Goal: Navigation & Orientation: Understand site structure

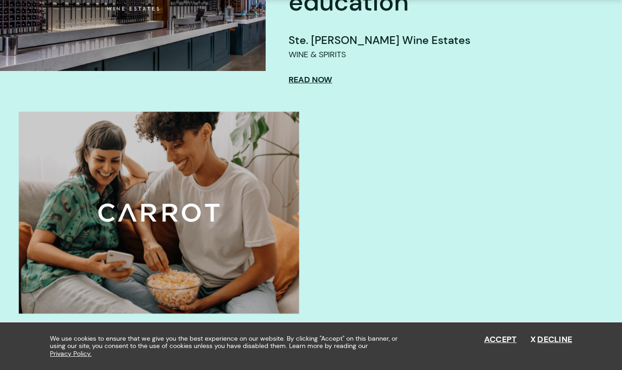
scroll to position [469, 0]
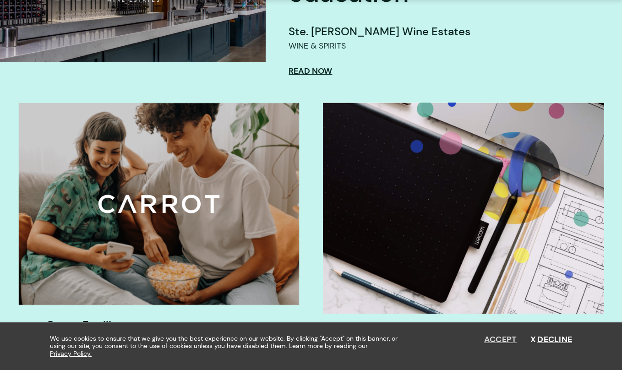
click at [500, 338] on button "Accept" at bounding box center [500, 340] width 33 height 10
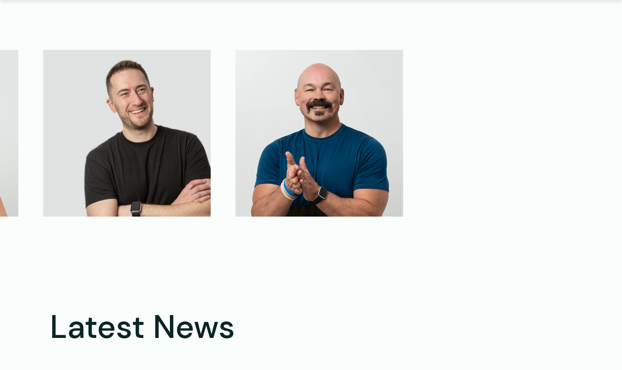
scroll to position [2214, 0]
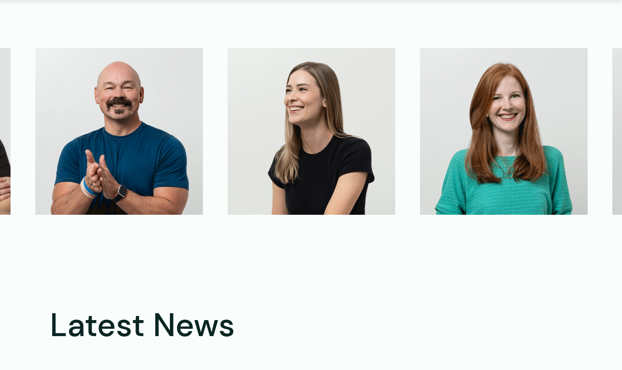
click at [304, 148] on img at bounding box center [312, 131] width 168 height 166
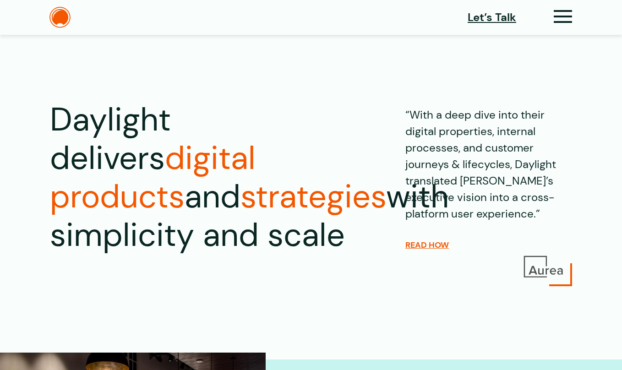
scroll to position [0, 0]
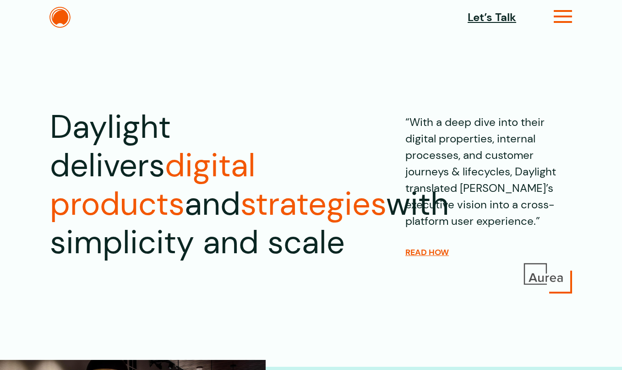
click at [564, 23] on icon at bounding box center [563, 21] width 19 height 10
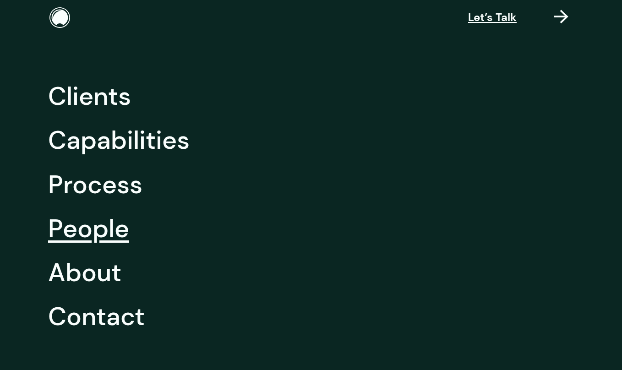
click at [80, 227] on link "People" at bounding box center [88, 229] width 81 height 44
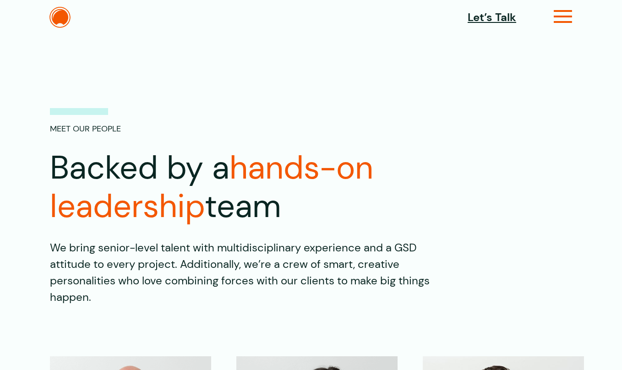
click at [563, 17] on icon at bounding box center [563, 21] width 19 height 10
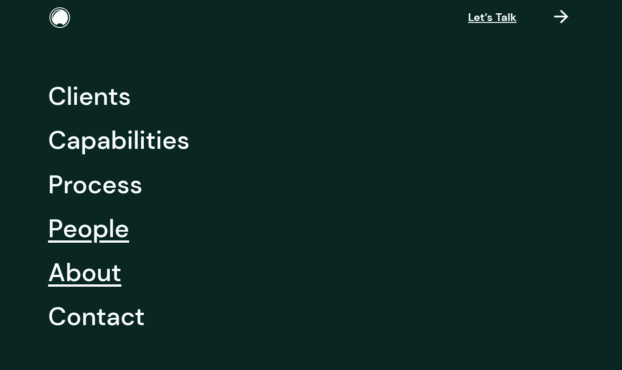
click at [88, 279] on link "About" at bounding box center [84, 273] width 73 height 44
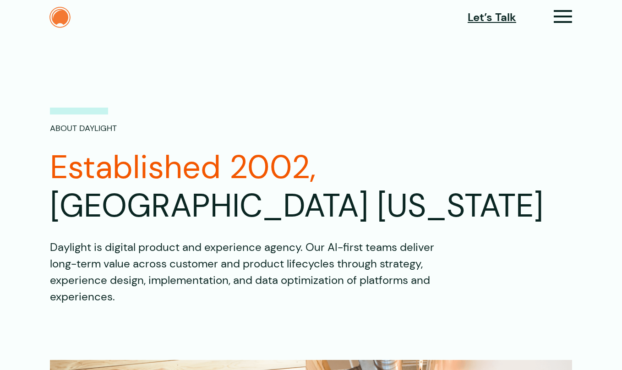
click at [59, 16] on img at bounding box center [59, 17] width 21 height 21
